Goal: Transaction & Acquisition: Download file/media

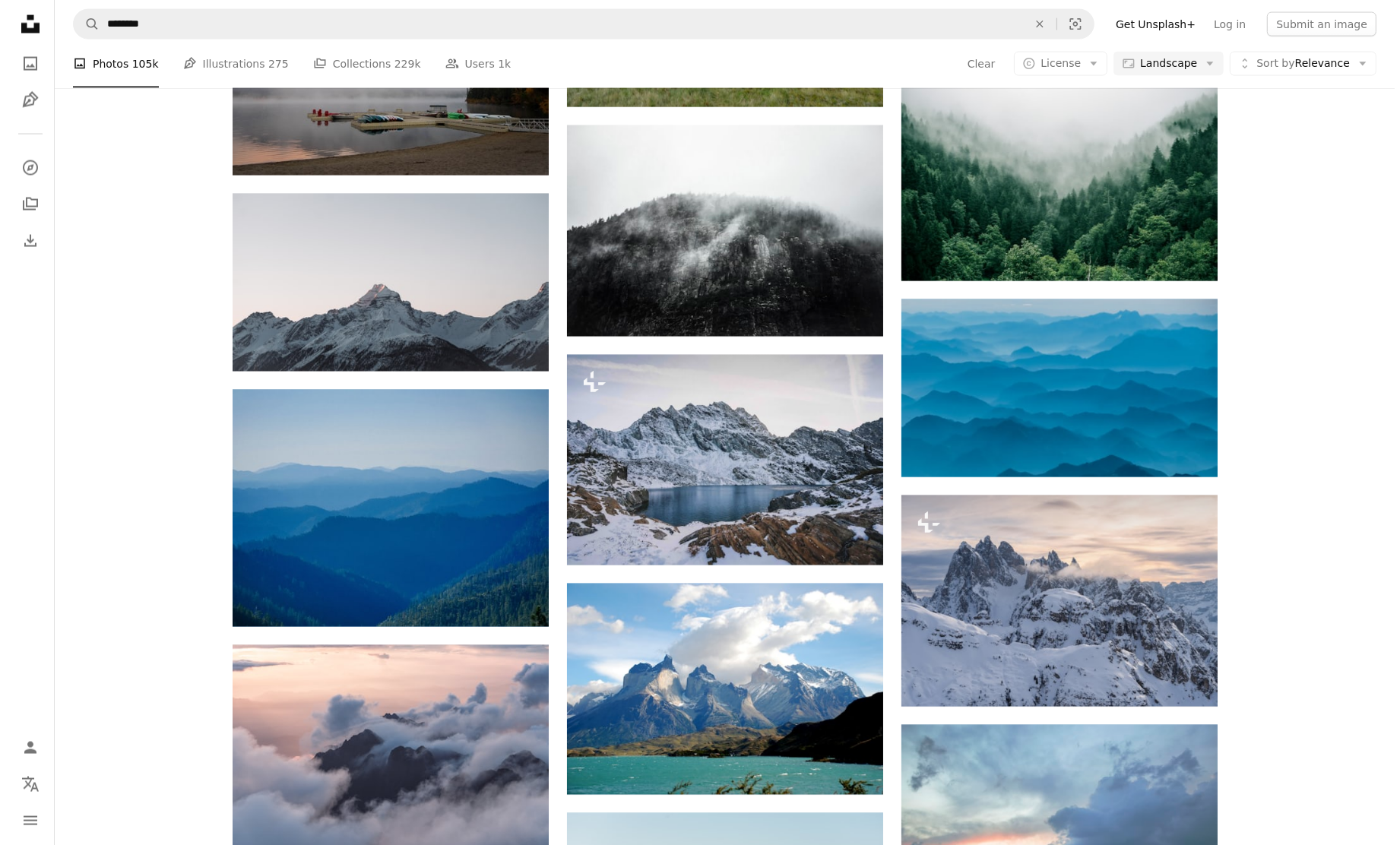
scroll to position [16942, 0]
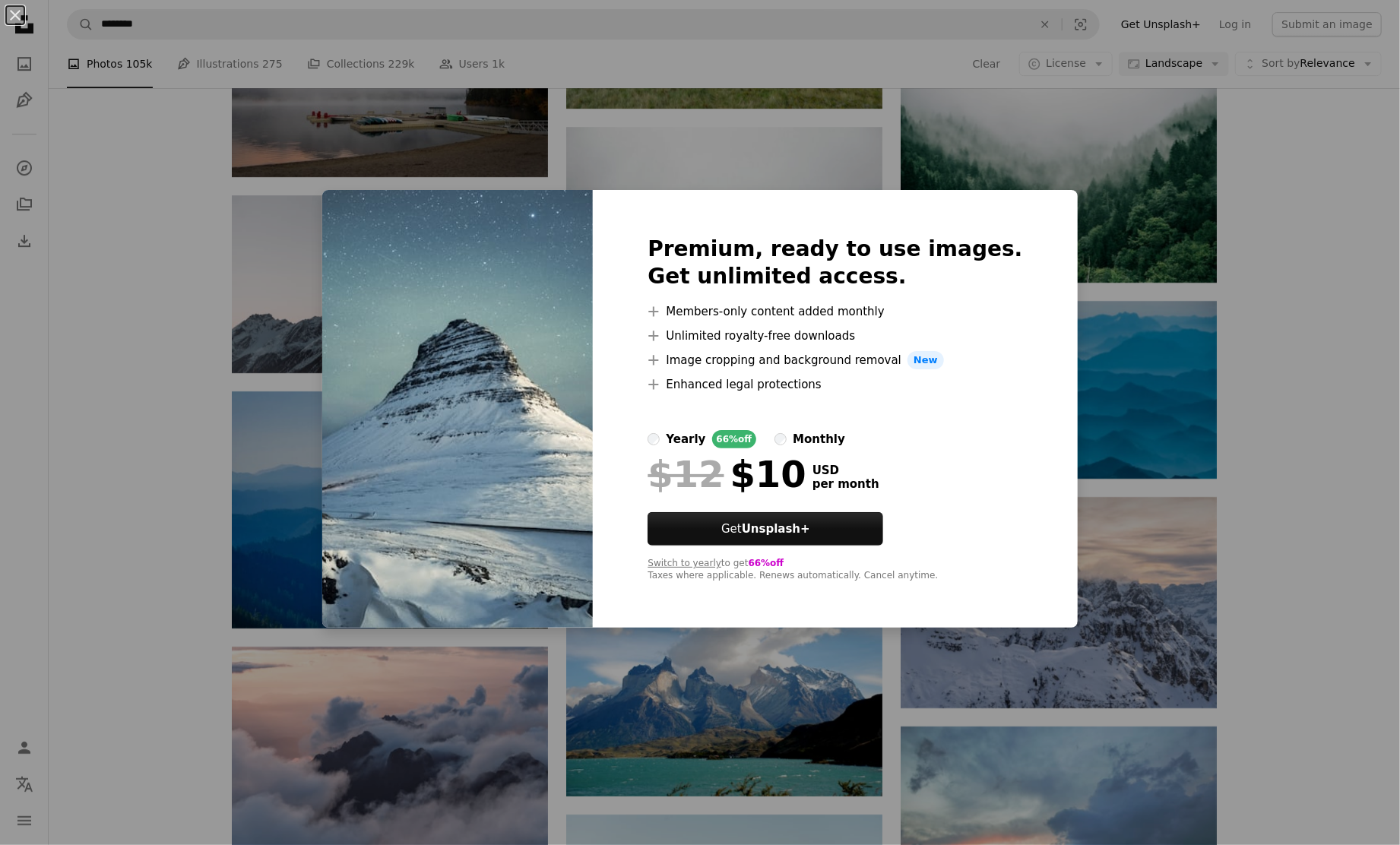
click at [1257, 362] on div "An X shape Premium, ready to use images. Get unlimited access. A plus sign Memb…" at bounding box center [700, 422] width 1400 height 845
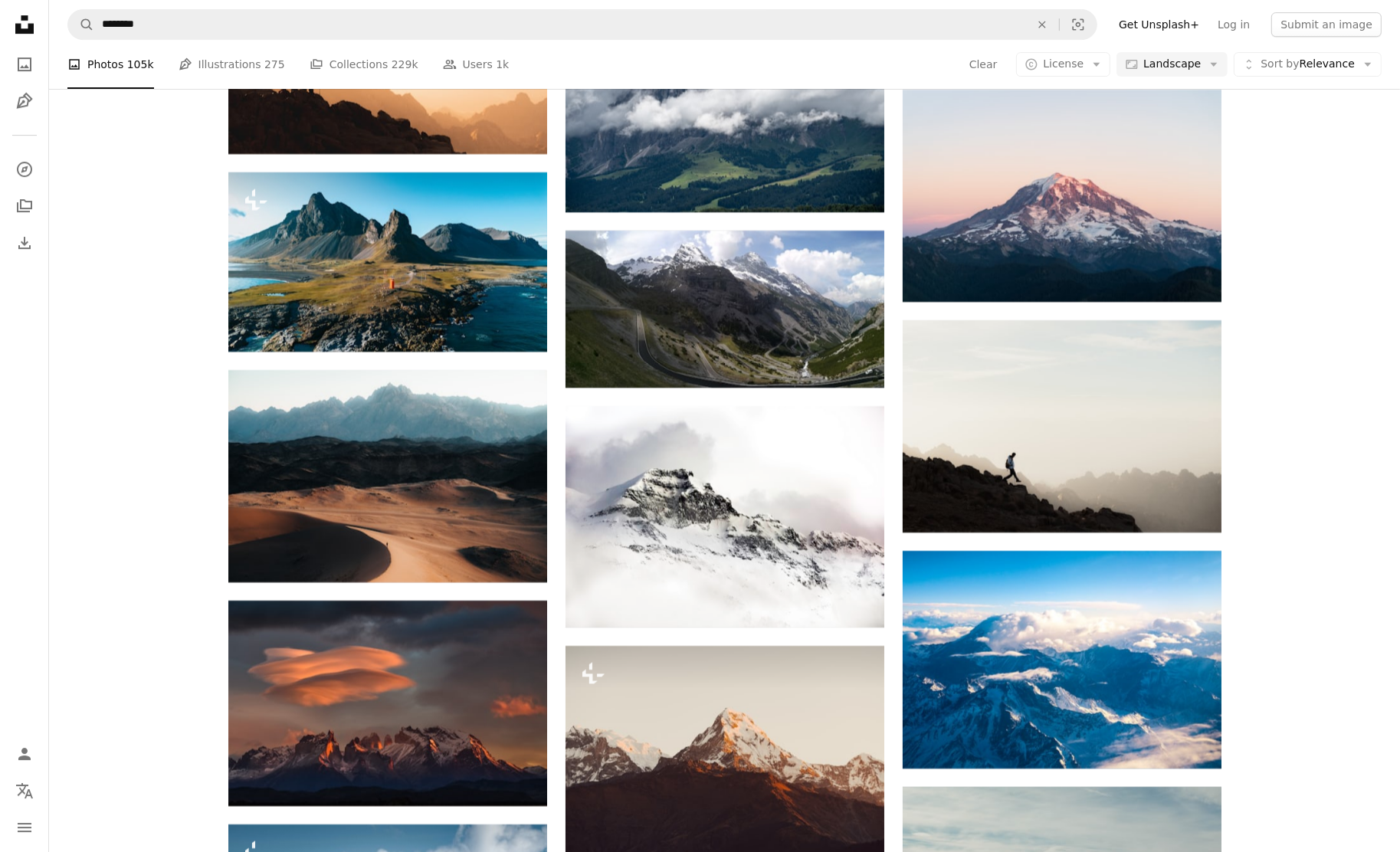
scroll to position [12885, 0]
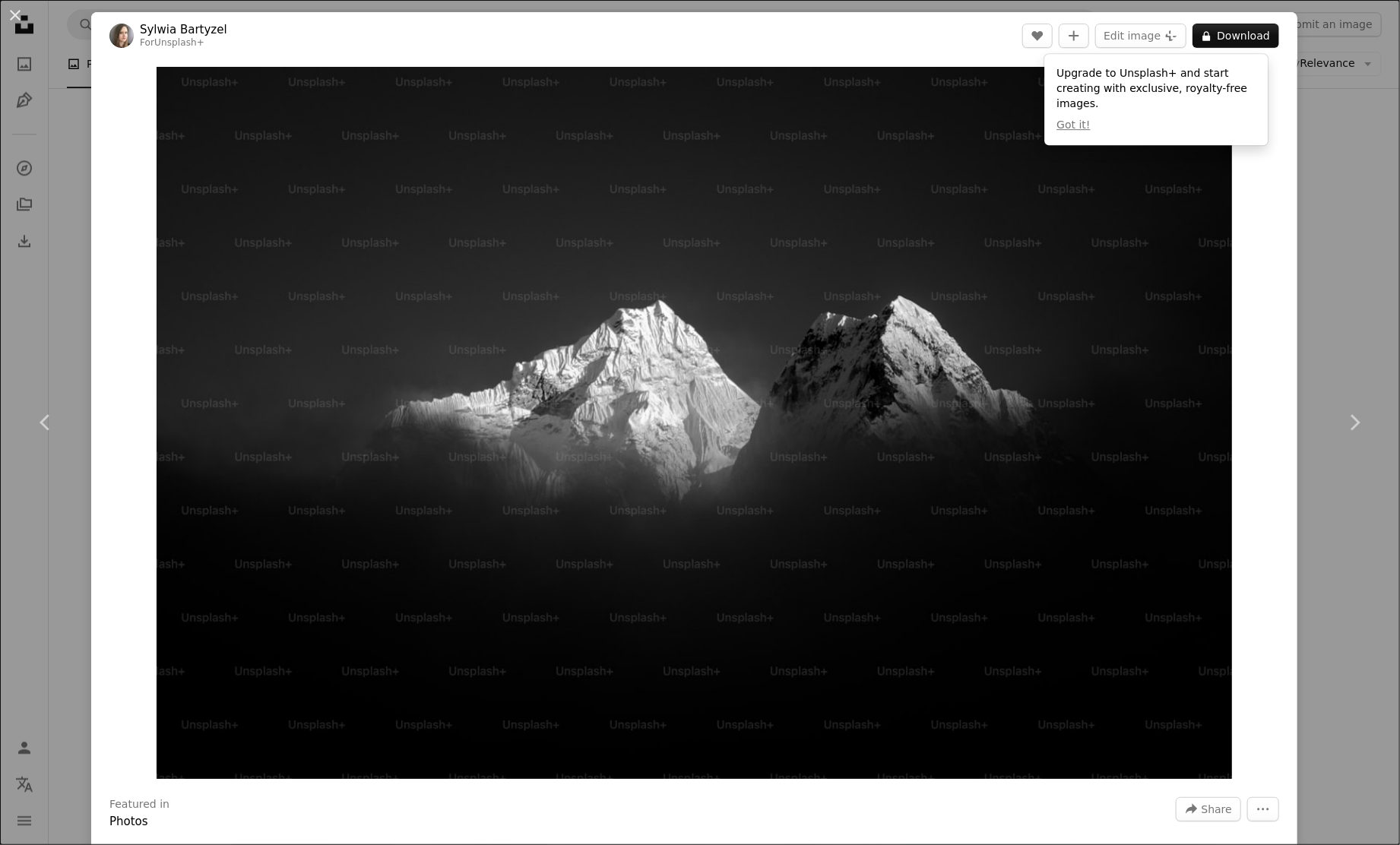
click at [1356, 143] on div "An X shape Chevron left Chevron right [PERSON_NAME] For Unsplash+ A heart A plu…" at bounding box center [700, 422] width 1400 height 845
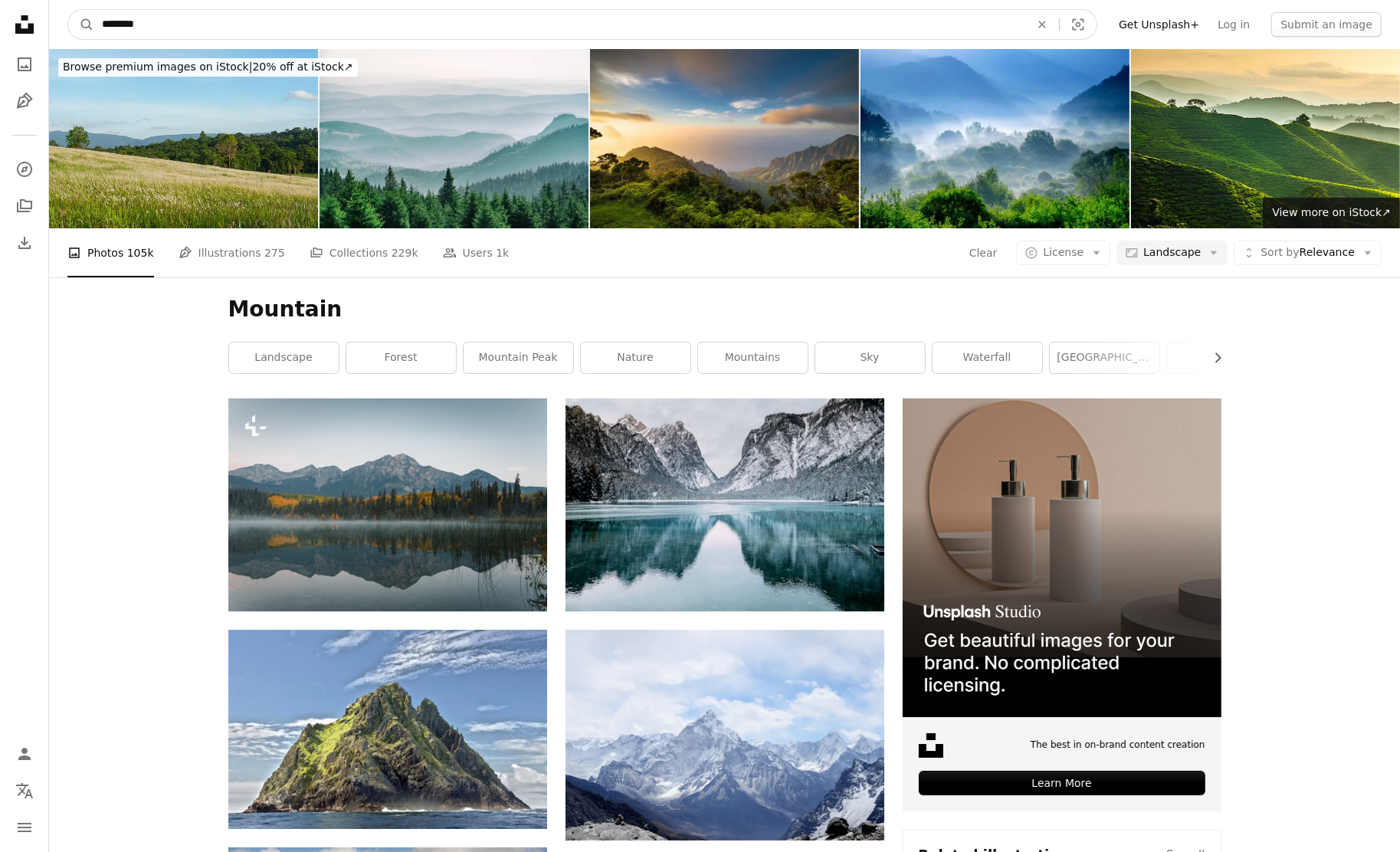
click at [104, 21] on input "********" at bounding box center [559, 24] width 930 height 29
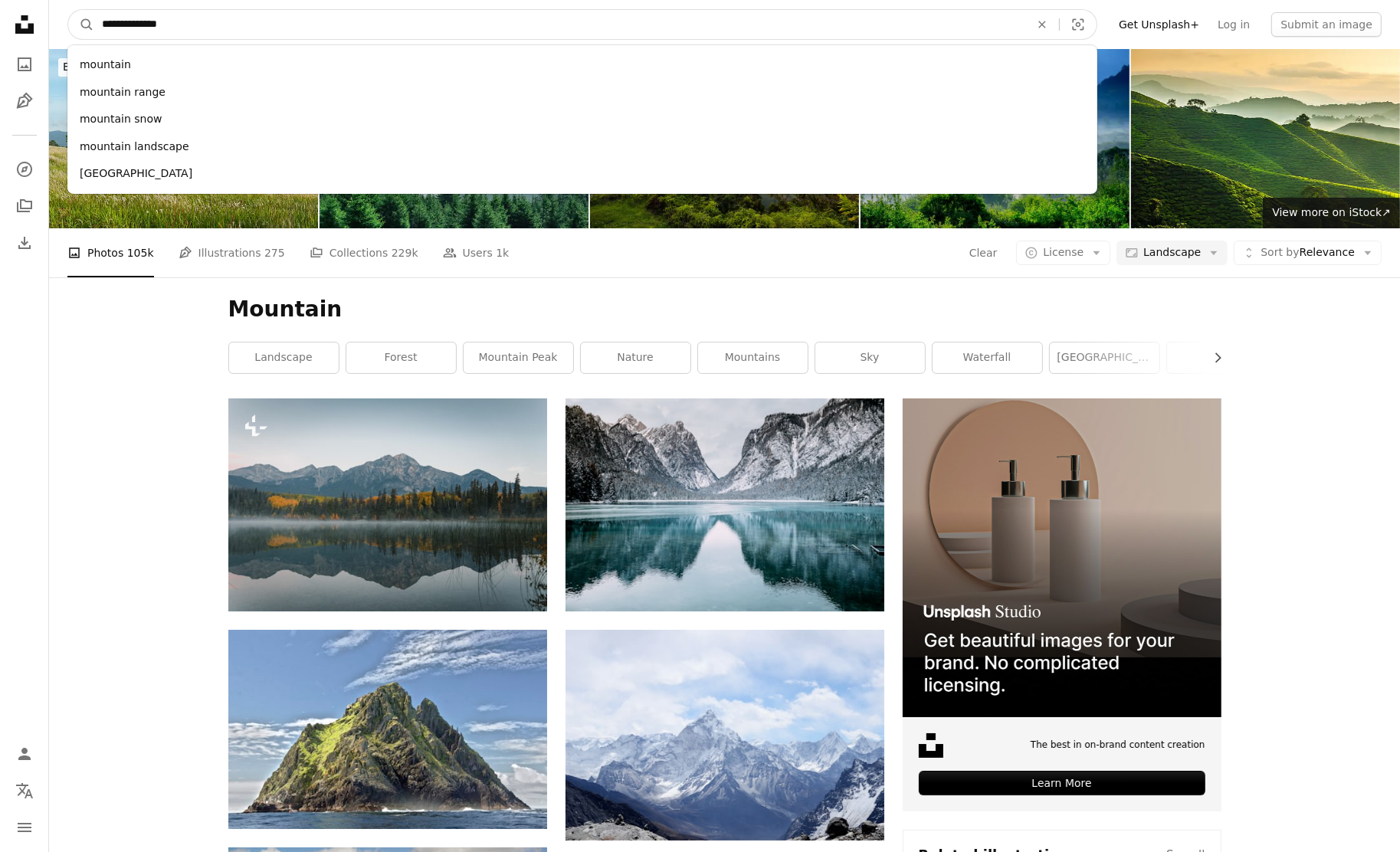
type input "**********"
click at [68, 10] on button "A magnifying glass" at bounding box center [81, 24] width 26 height 29
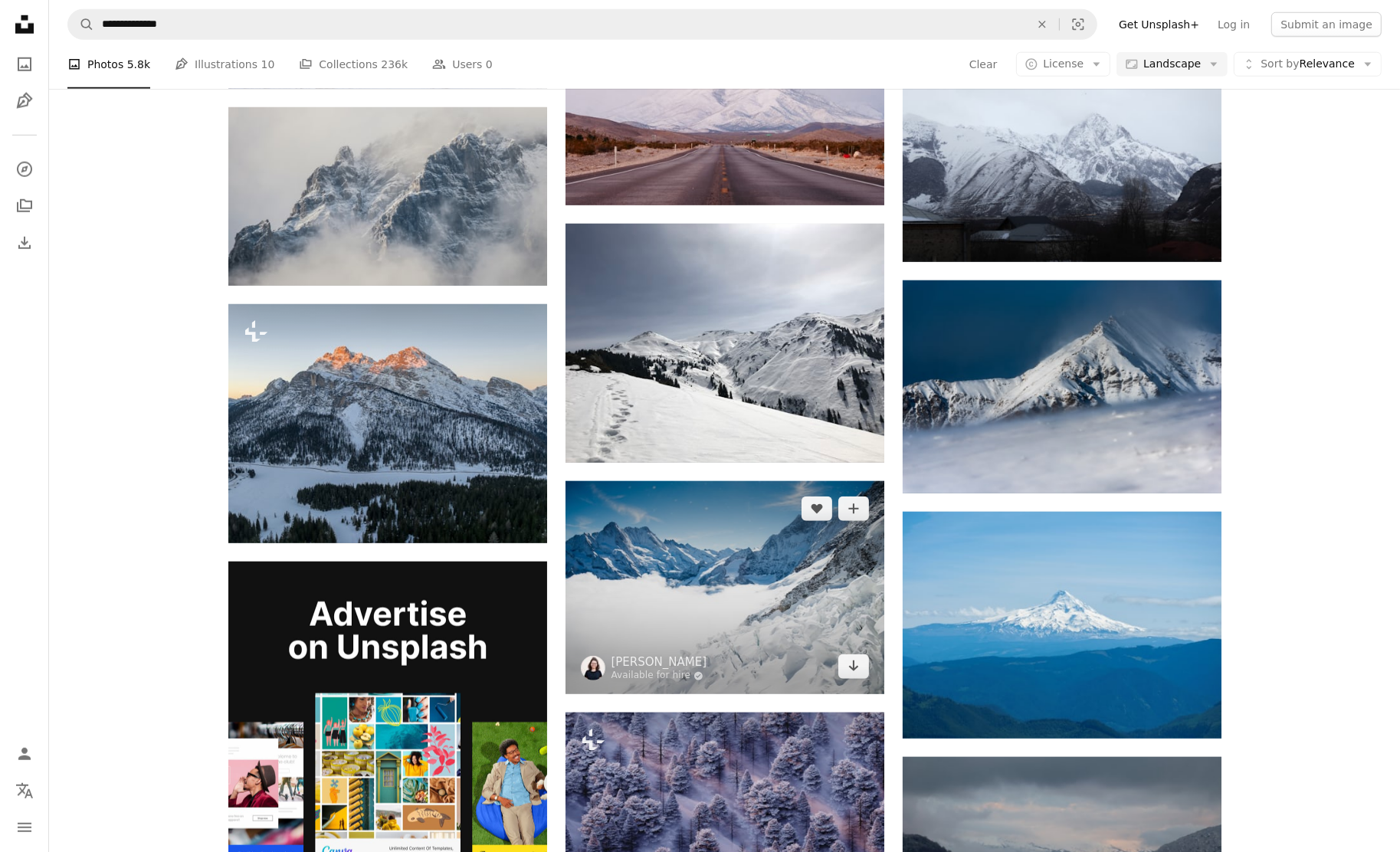
scroll to position [1761, 0]
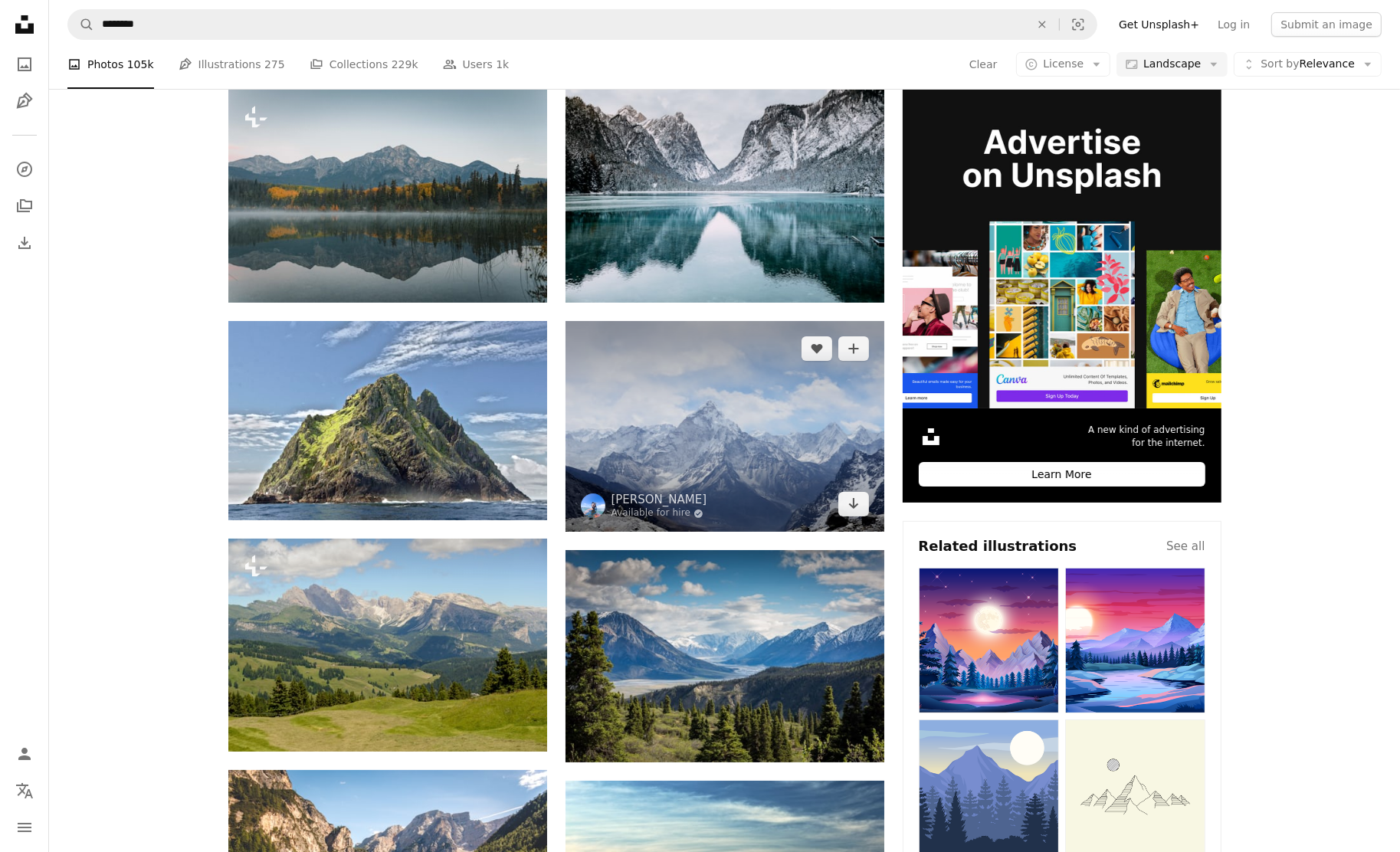
scroll to position [307, 0]
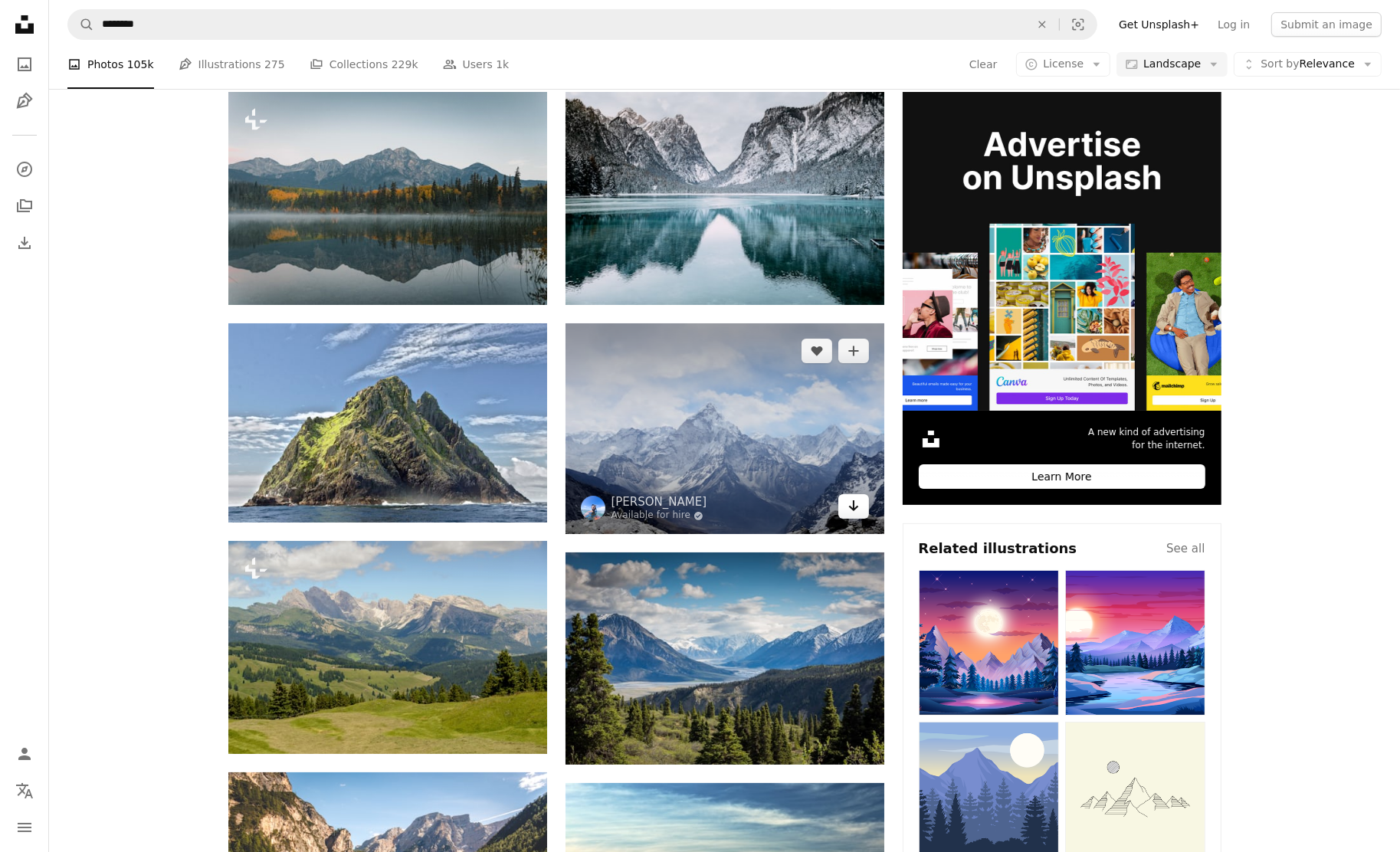
click at [860, 494] on link "Arrow pointing down" at bounding box center [853, 506] width 30 height 24
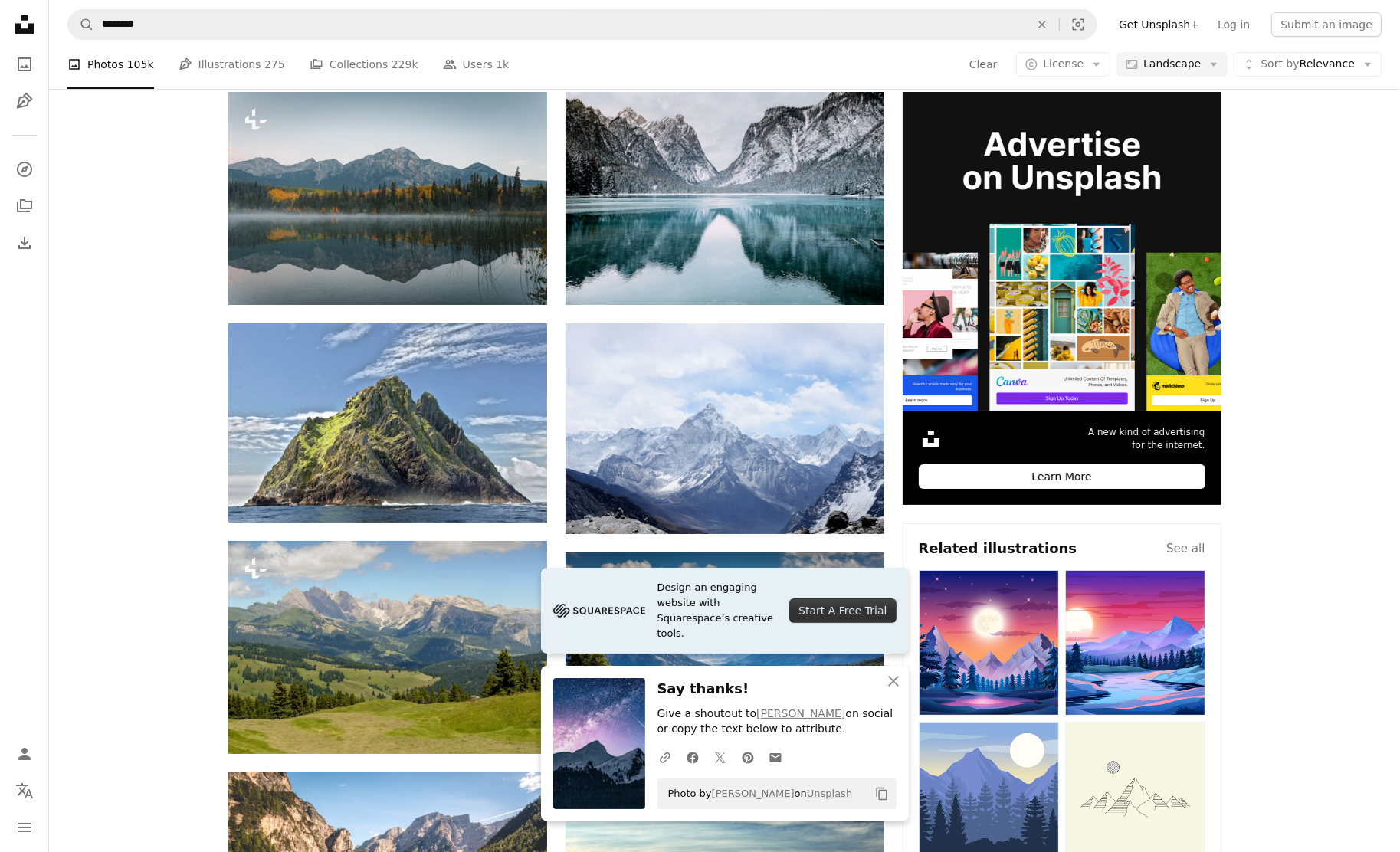
scroll to position [919, 0]
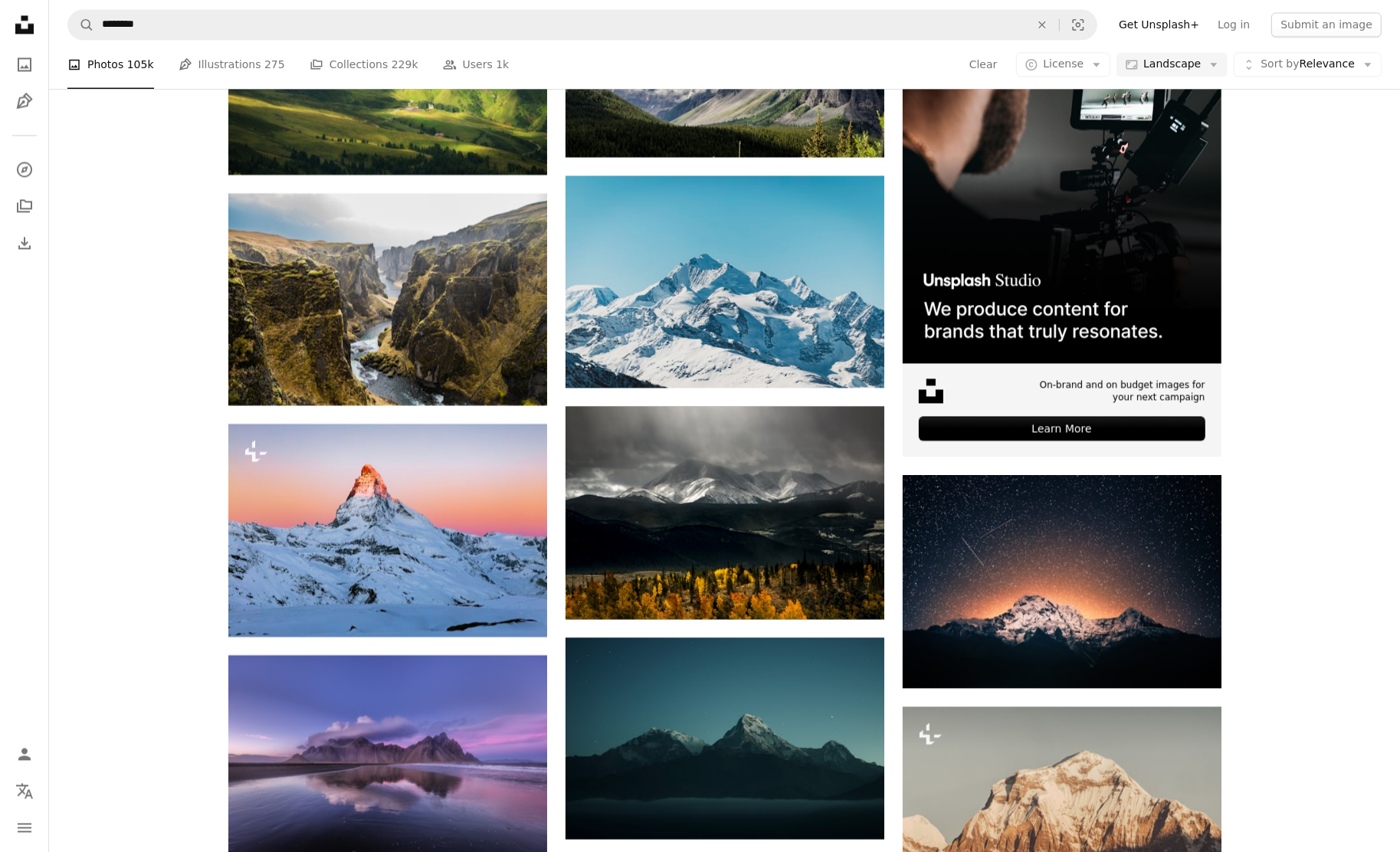
scroll to position [4366, 0]
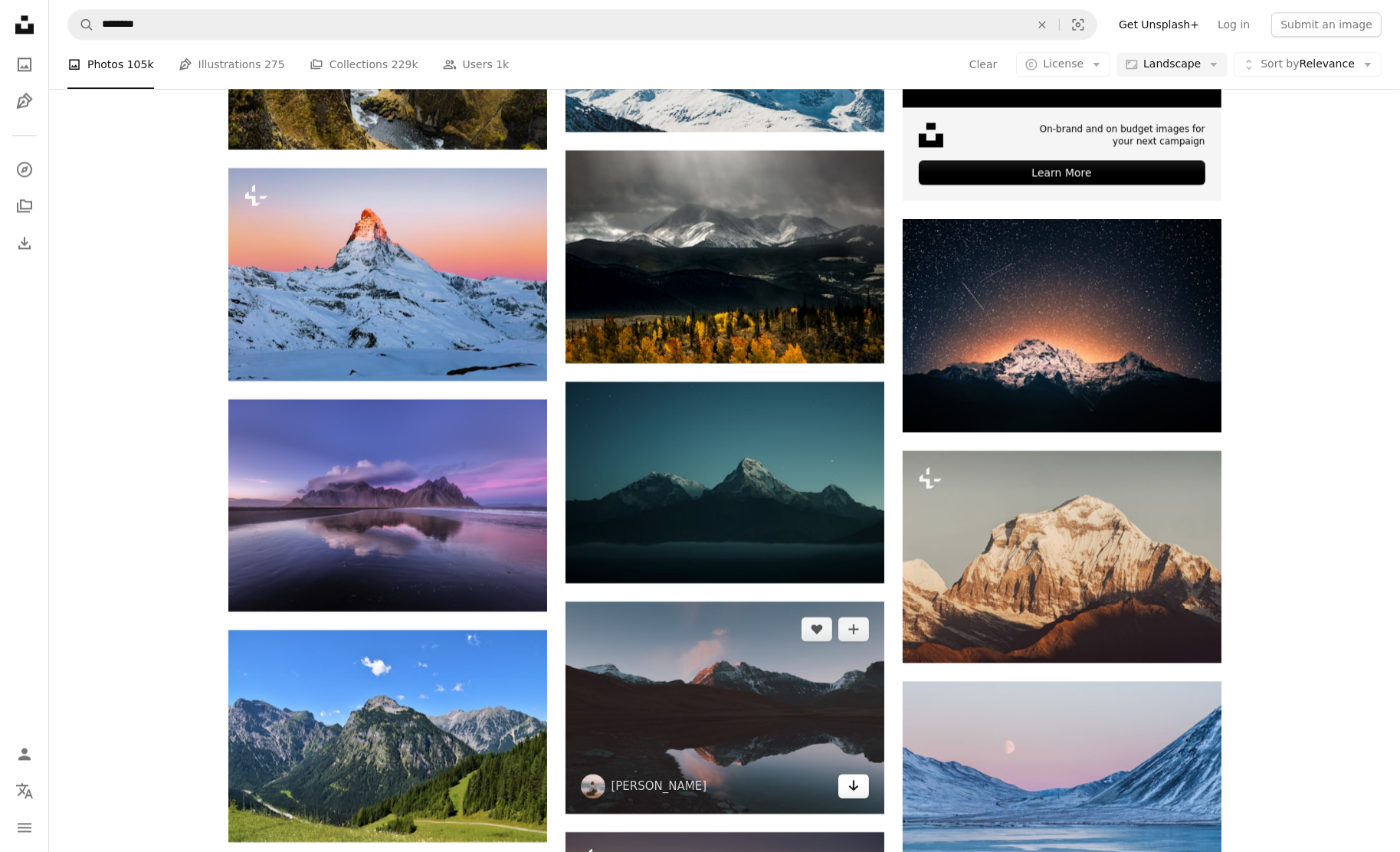
click at [856, 776] on icon "Arrow pointing down" at bounding box center [854, 785] width 12 height 18
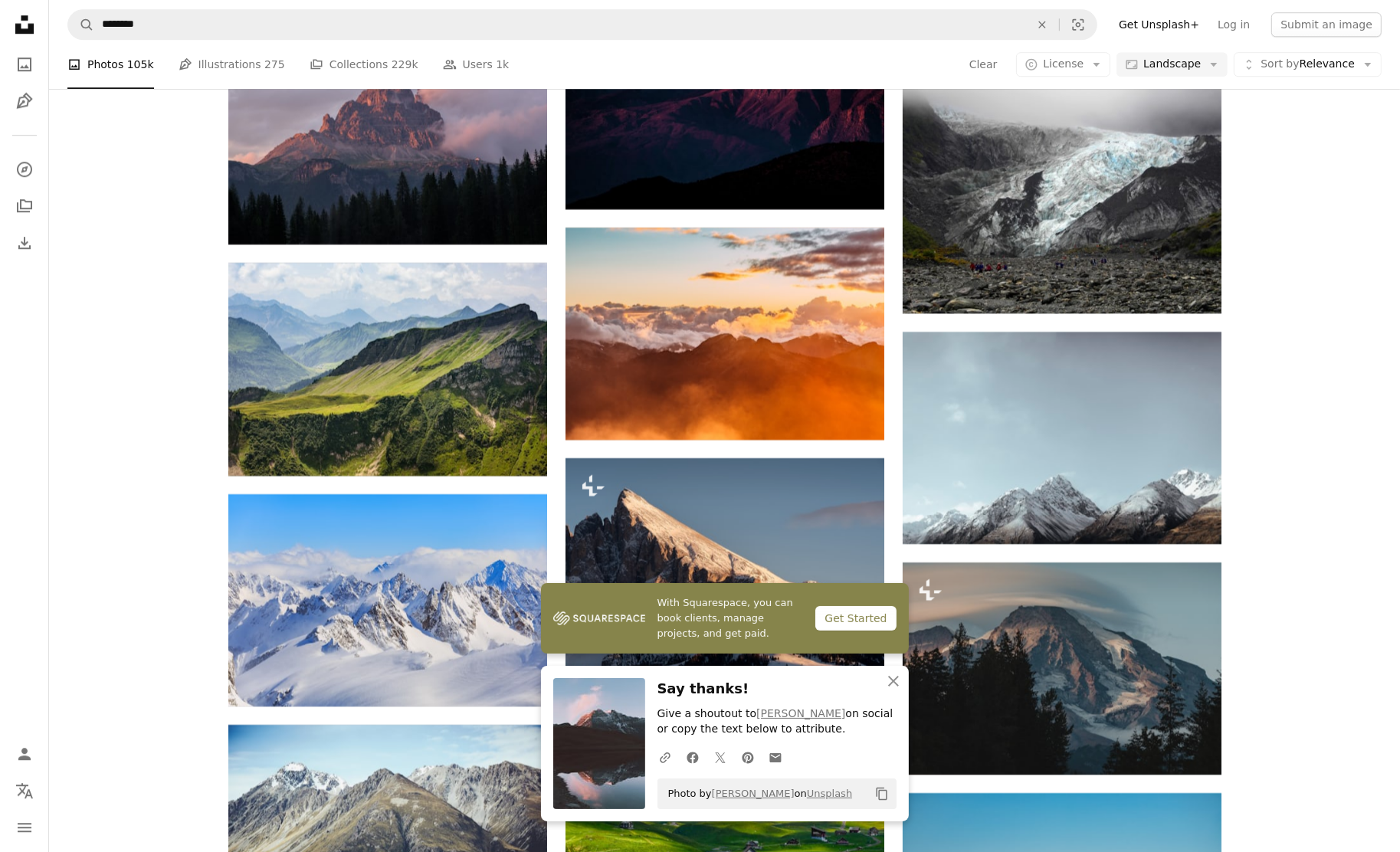
scroll to position [5515, 0]
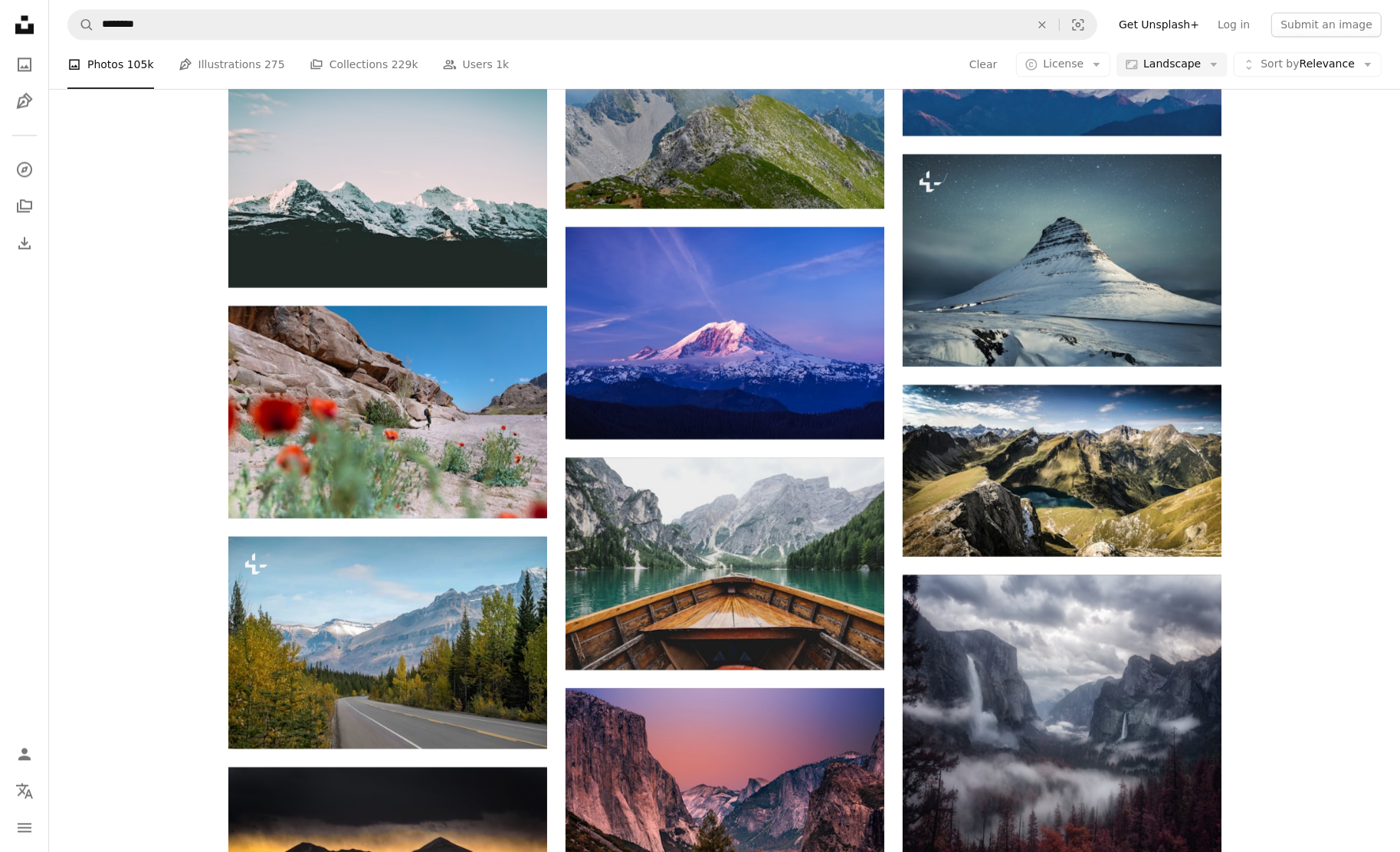
scroll to position [18385, 0]
